Goal: Navigation & Orientation: Find specific page/section

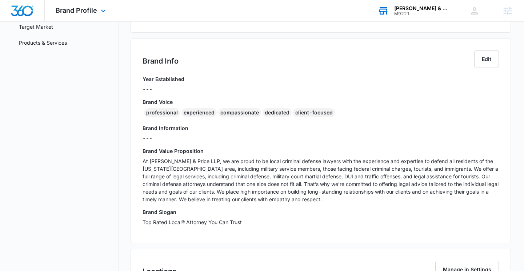
click at [423, 8] on div "[PERSON_NAME] & Price LLP" at bounding box center [420, 8] width 53 height 6
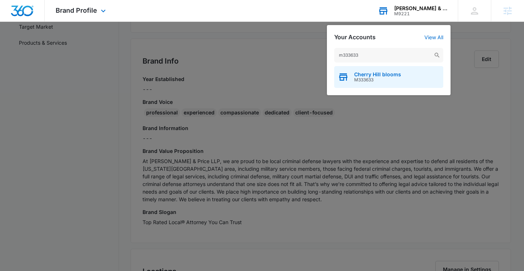
type input "m333633"
click at [361, 78] on span "M333633" at bounding box center [377, 79] width 47 height 5
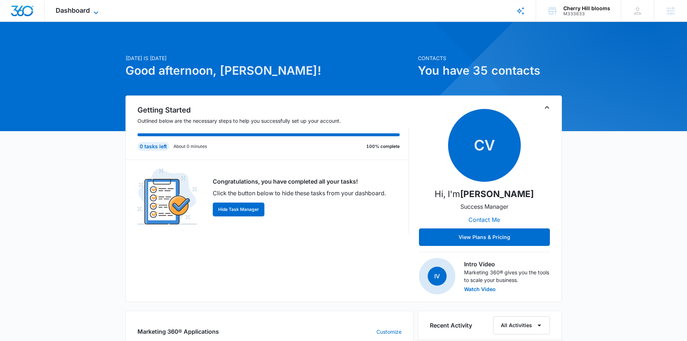
click at [92, 13] on icon at bounding box center [96, 12] width 9 height 9
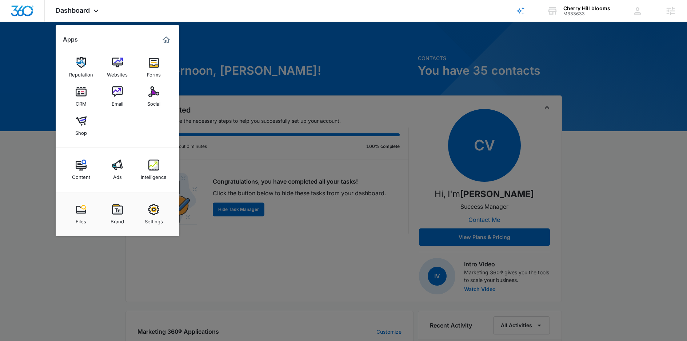
click at [112, 211] on img at bounding box center [117, 209] width 11 height 11
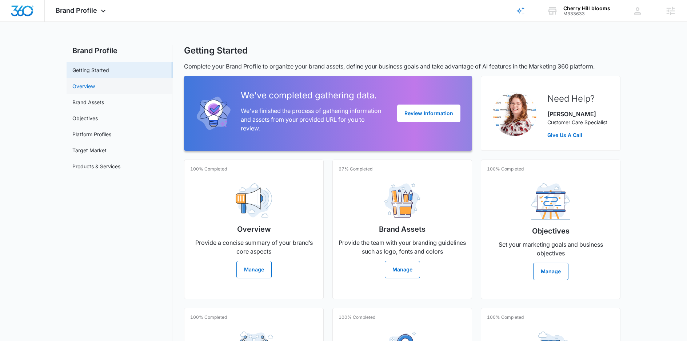
click at [82, 84] on link "Overview" at bounding box center [83, 86] width 23 height 8
click at [87, 8] on span "Brand Profile" at bounding box center [76, 11] width 41 height 8
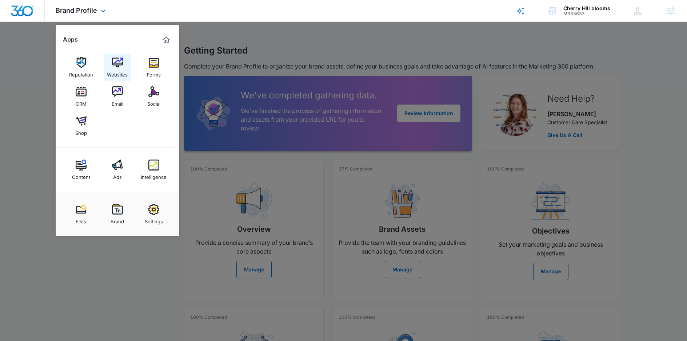
click at [127, 65] on link "Websites" at bounding box center [118, 67] width 28 height 28
